Goal: Information Seeking & Learning: Learn about a topic

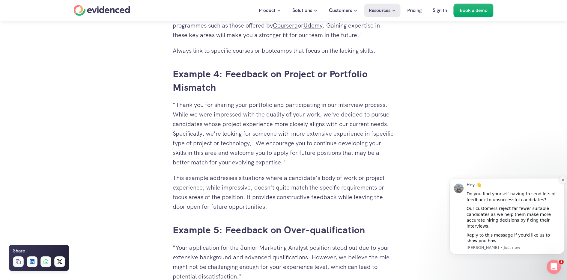
click at [561, 182] on icon "Dismiss notification" at bounding box center [562, 180] width 3 height 3
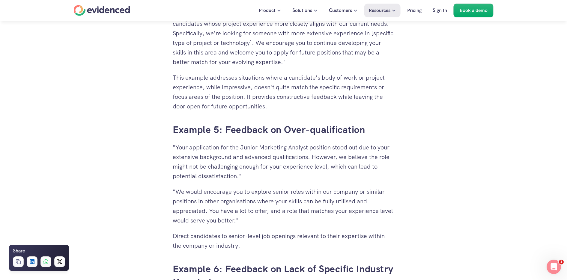
scroll to position [1949, 0]
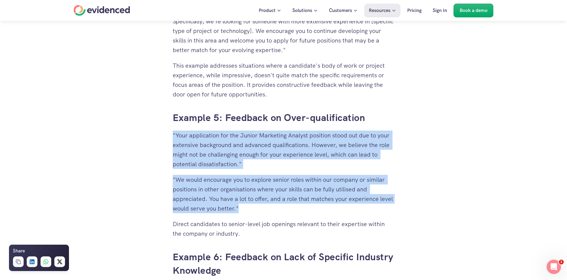
drag, startPoint x: 172, startPoint y: 134, endPoint x: 240, endPoint y: 212, distance: 103.3
copy div ""Your application for the Junior Marketing Analyst position stood out due to yo…"
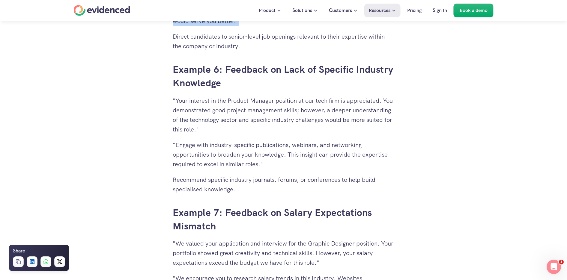
scroll to position [2136, 0]
click at [220, 176] on p "Recommend specific industry journals, forums, or conferences to help build spec…" at bounding box center [284, 184] width 222 height 19
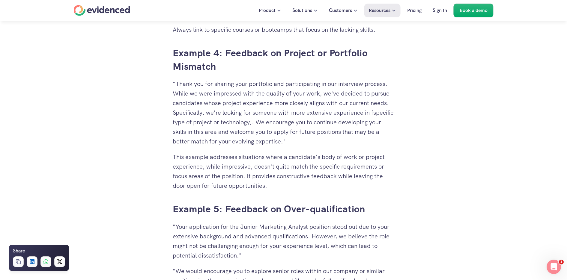
scroll to position [1799, 0]
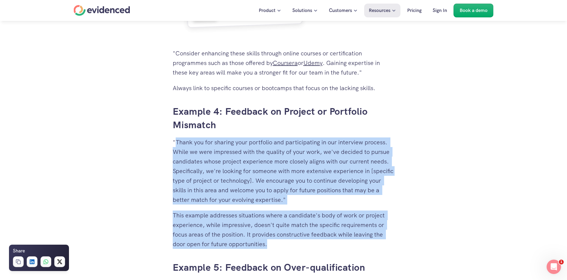
drag, startPoint x: 174, startPoint y: 142, endPoint x: 292, endPoint y: 247, distance: 157.8
copy div "Thank you for sharing your portfolio and participating in our interview process…"
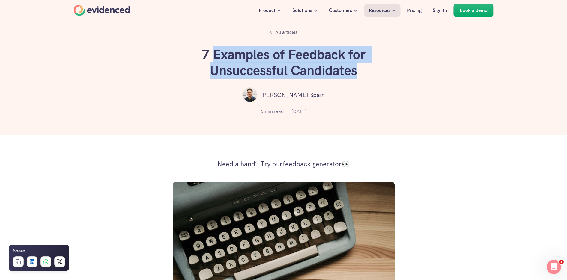
drag, startPoint x: 367, startPoint y: 69, endPoint x: 213, endPoint y: 55, distance: 154.2
click at [213, 55] on h1 "7 Examples of Feedback for Unsuccessful Candidates" at bounding box center [284, 63] width 180 height 32
copy h1 "Examples of Feedback for Unsuccessful Candidates"
